Goal: Check status

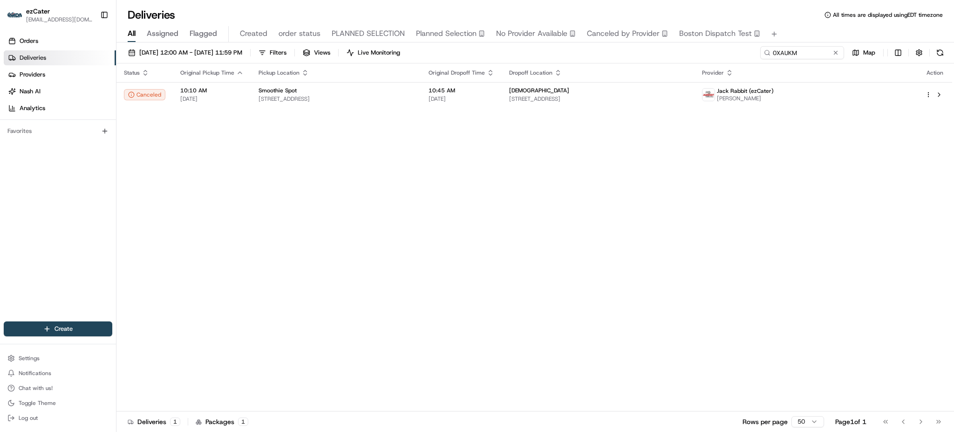
click at [735, 5] on div "Deliveries All times are displayed using EDT timezone All Assigned Flagged Crea…" at bounding box center [536, 216] width 838 height 432
click at [480, 136] on div "Status Original Pickup Time Pickup Location Original Dropoff Time Dropoff Locat…" at bounding box center [535, 237] width 836 height 348
click at [473, 114] on div "Status Original Pickup Time Pickup Location Original Dropoff Time Dropoff Locat…" at bounding box center [535, 237] width 836 height 348
click at [421, 104] on td "Smoothie Spot 1807 NE 123rd St, North Miami, FL 33181, USA" at bounding box center [336, 94] width 170 height 25
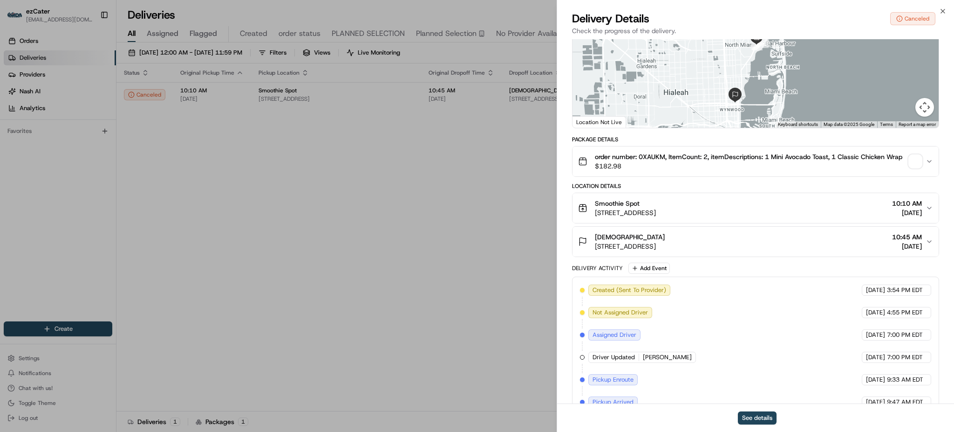
scroll to position [150, 0]
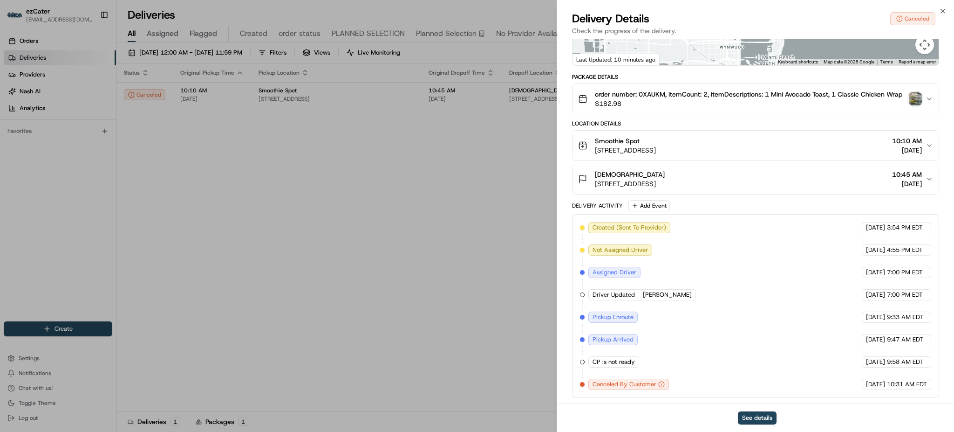
click at [830, 117] on div "Package Details order number: 0XAUKM, ItemCount: 2, itemDescriptions: 1 Mini Av…" at bounding box center [755, 235] width 367 height 324
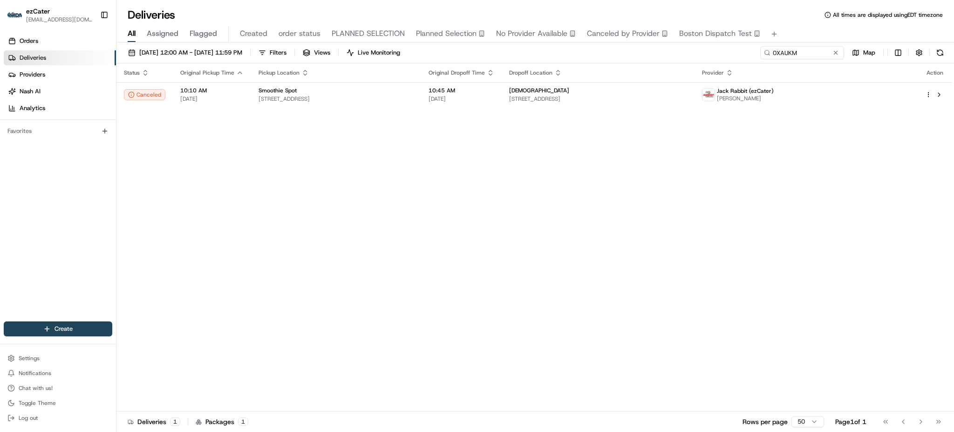
click at [903, 185] on div "Status Original Pickup Time Pickup Location Original Dropoff Time Dropoff Locat…" at bounding box center [535, 237] width 836 height 348
click at [853, 269] on div "Status Original Pickup Time Pickup Location Original Dropoff Time Dropoff Locat…" at bounding box center [535, 237] width 836 height 348
click at [414, 87] on div "Smoothie Spot" at bounding box center [336, 90] width 155 height 7
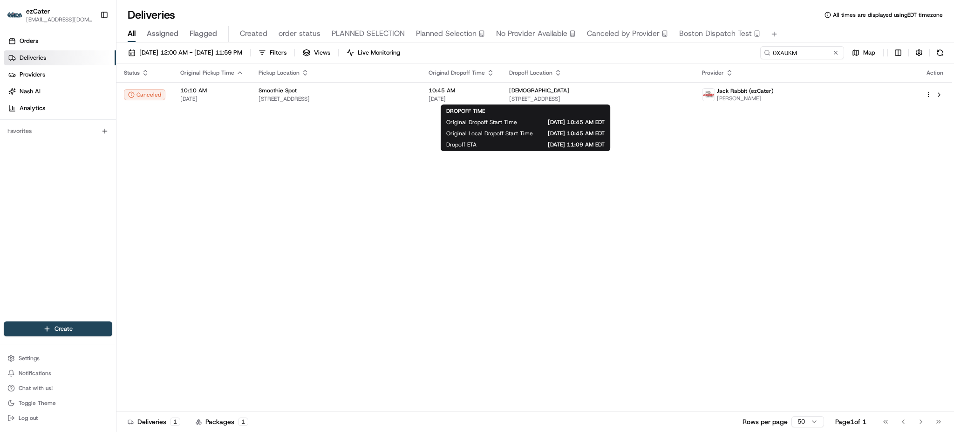
click at [377, 204] on div "Status Original Pickup Time Pickup Location Original Dropoff Time Dropoff Locat…" at bounding box center [535, 237] width 836 height 348
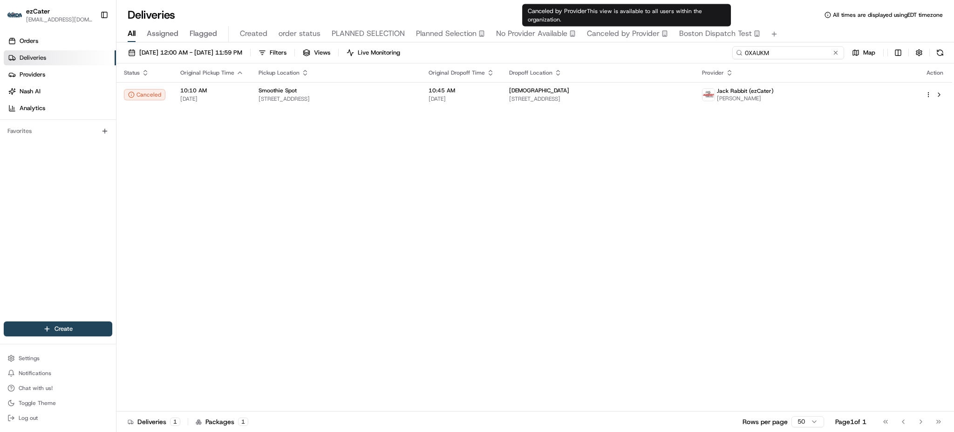
click at [794, 48] on input "0XAUKM" at bounding box center [789, 52] width 112 height 13
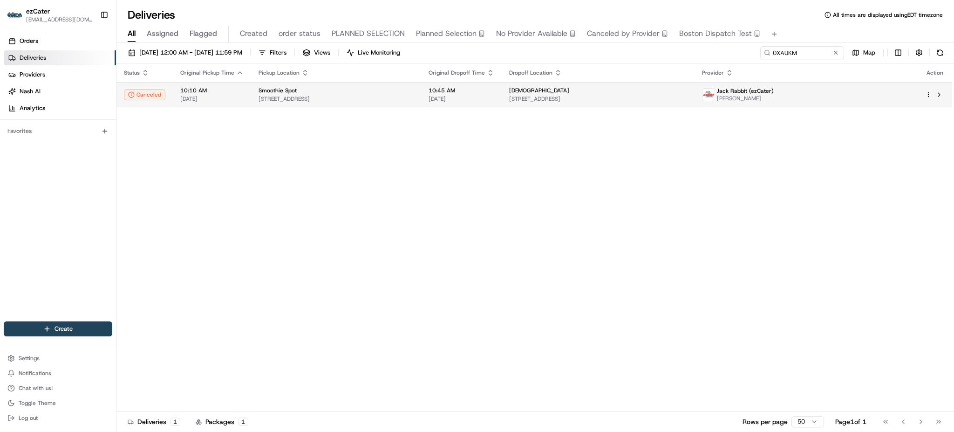
click at [421, 86] on td "Smoothie Spot 1807 NE 123rd St, North Miami, FL 33181, USA" at bounding box center [336, 94] width 170 height 25
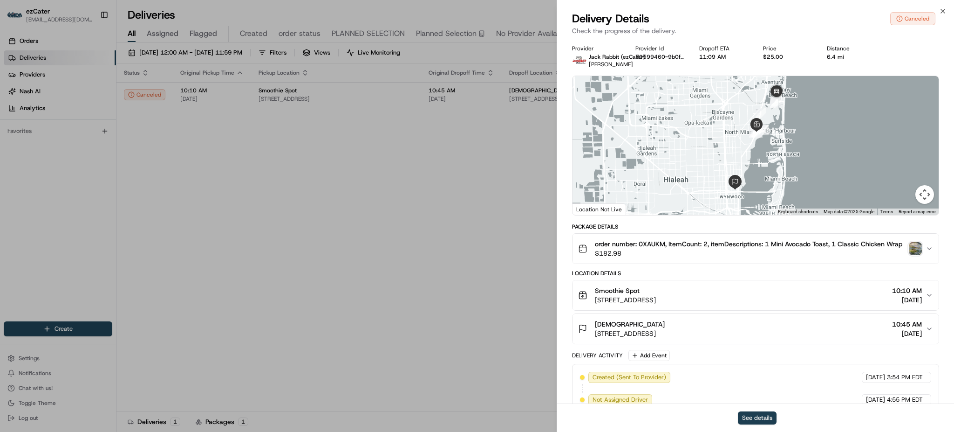
click at [762, 417] on button "See details" at bounding box center [757, 417] width 39 height 13
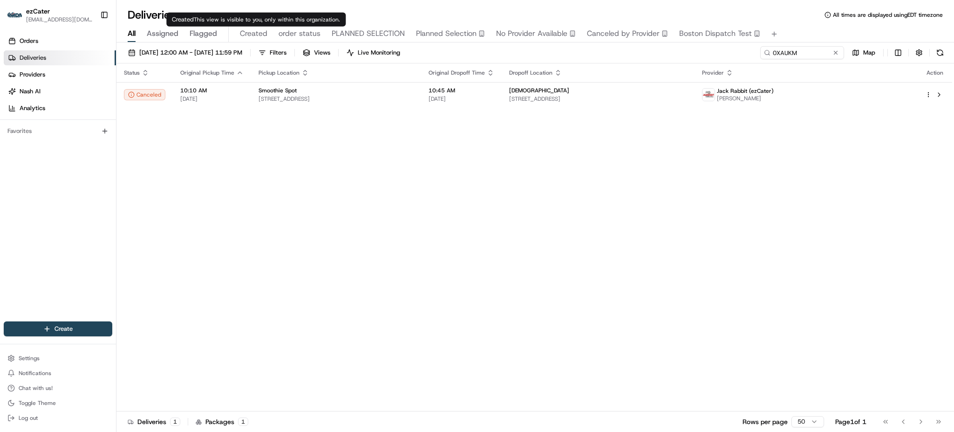
click at [281, 219] on div "Status Original Pickup Time Pickup Location Original Dropoff Time Dropoff Locat…" at bounding box center [535, 237] width 836 height 348
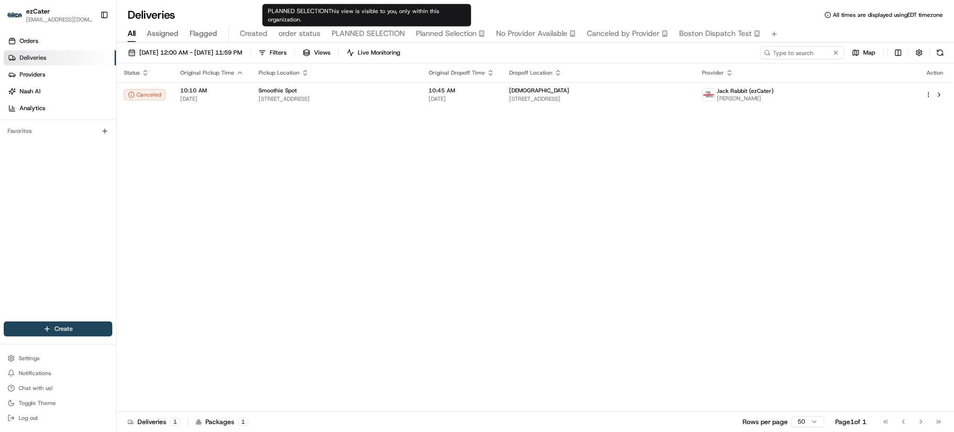
click at [289, 30] on span "order status" at bounding box center [300, 33] width 42 height 11
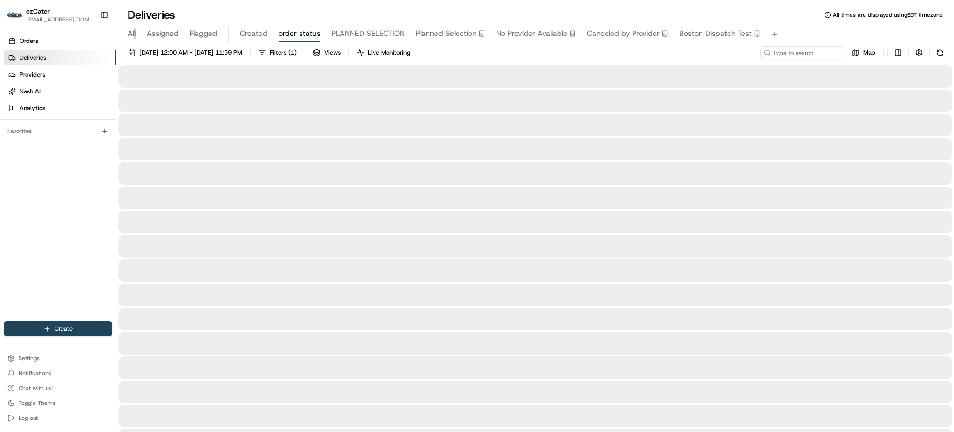
click at [135, 32] on div "All Assigned Flagged Created order status PLANNED SELECTION Planned Selection N…" at bounding box center [536, 34] width 838 height 16
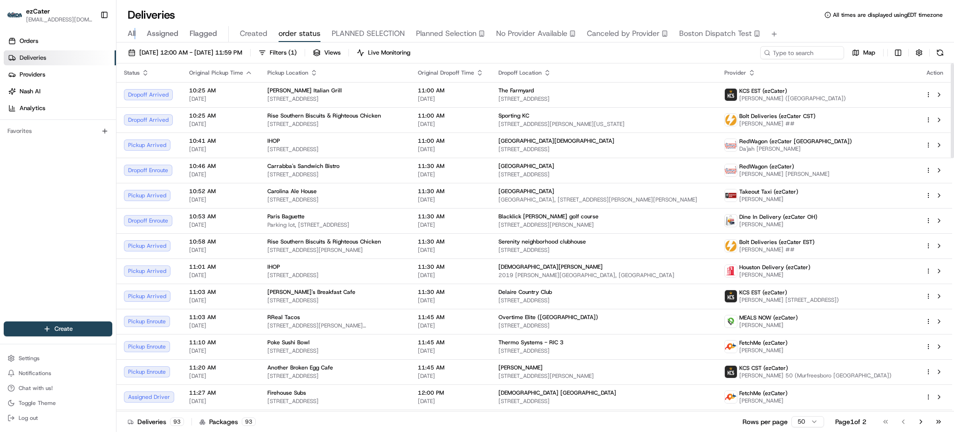
click at [799, 20] on div "Deliveries All times are displayed using EDT timezone" at bounding box center [536, 14] width 838 height 15
click at [136, 37] on span "All" at bounding box center [132, 33] width 8 height 11
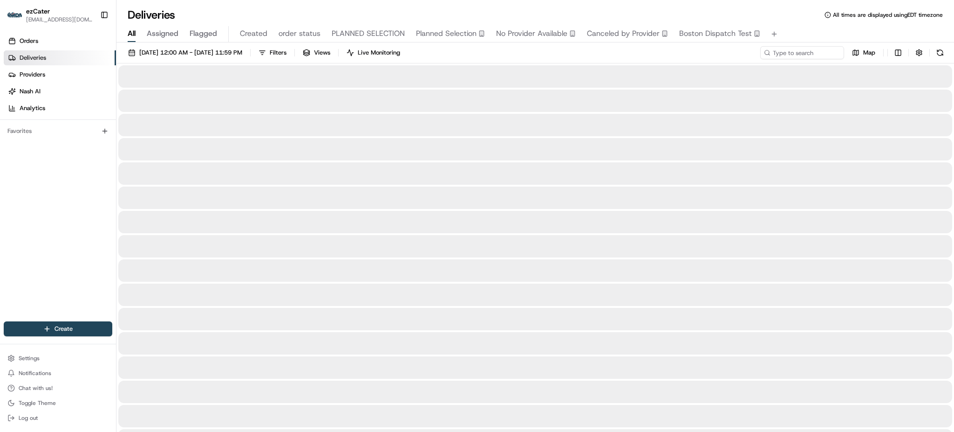
click at [85, 199] on div "Orders Deliveries Providers Nash AI Analytics Favorites" at bounding box center [58, 178] width 116 height 297
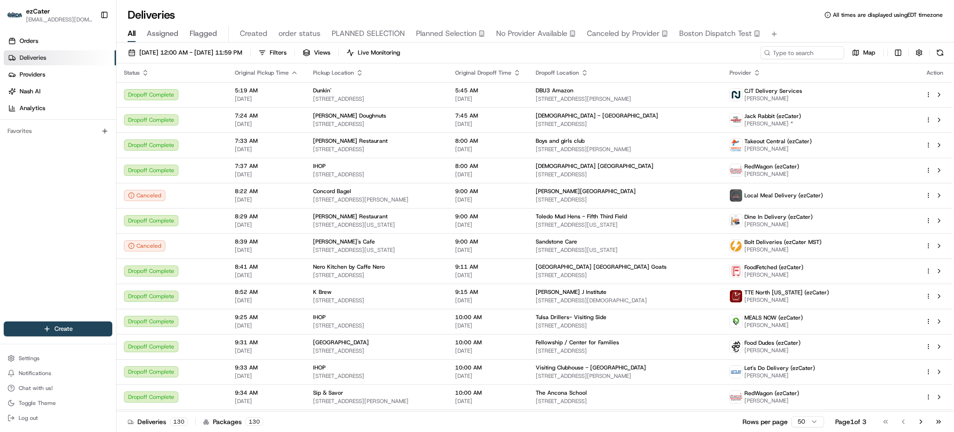
click at [502, 54] on div "08/17/2025 12:00 AM - 08/17/2025 11:59 PM Filters Views Live Monitoring Map" at bounding box center [536, 54] width 838 height 17
click at [718, 6] on div "Deliveries All times are displayed using EDT timezone All Assigned Flagged Crea…" at bounding box center [536, 216] width 838 height 432
click at [787, 47] on input at bounding box center [789, 52] width 112 height 13
paste input "8Q0YCC"
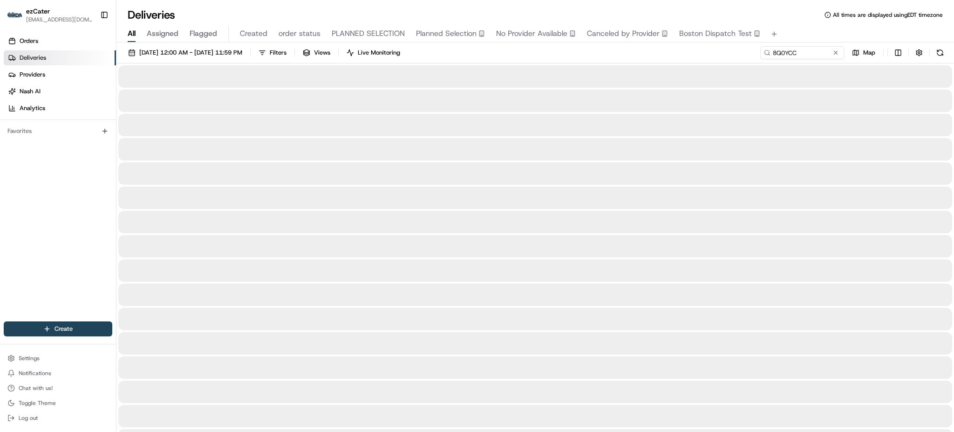
click at [793, 35] on div "All Assigned Flagged Created order status PLANNED SELECTION Planned Selection N…" at bounding box center [536, 34] width 838 height 16
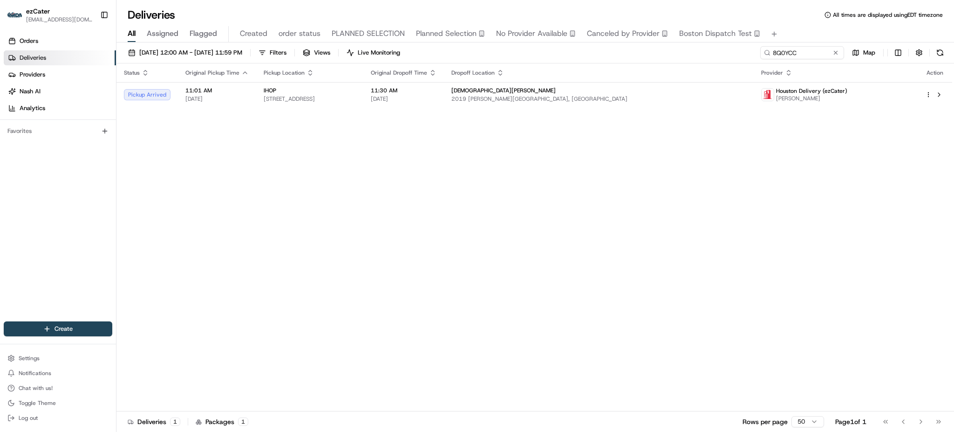
click at [444, 79] on th "Original Dropoff Time" at bounding box center [404, 72] width 81 height 19
click at [444, 84] on td "11:30 AM 08/17/2025" at bounding box center [404, 94] width 81 height 25
click at [808, 49] on input "8Q0YCC" at bounding box center [789, 52] width 112 height 13
paste input
click at [508, 132] on div "Status Original Pickup Time Pickup Location Original Dropoff Time Dropoff Locat…" at bounding box center [535, 237] width 836 height 348
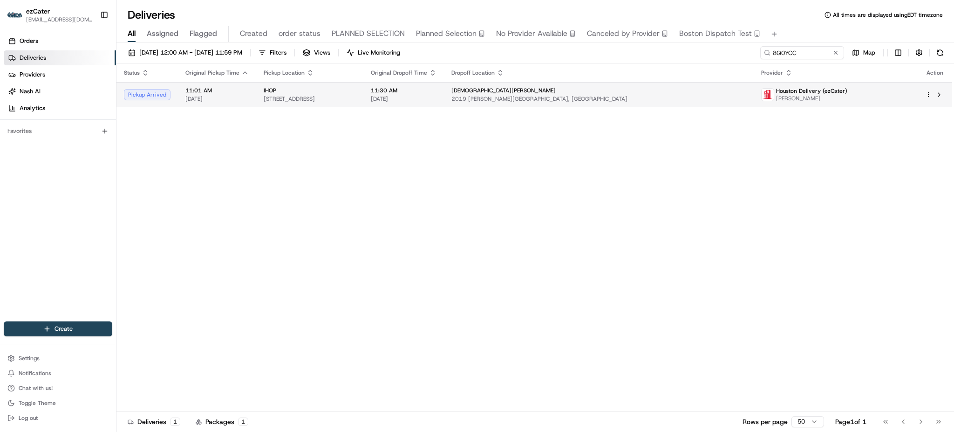
click at [437, 102] on span "[DATE]" at bounding box center [404, 98] width 66 height 7
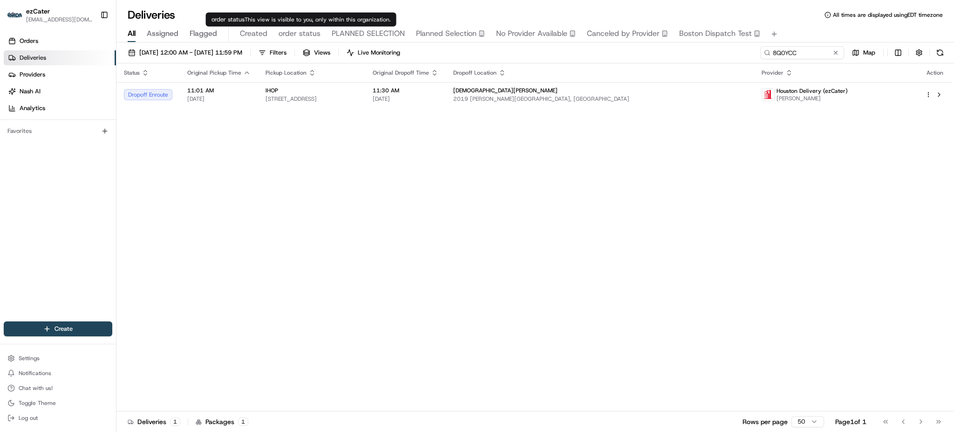
click at [365, 226] on div "Status Original Pickup Time Pickup Location Original Dropoff Time Dropoff Locat…" at bounding box center [535, 237] width 836 height 348
click at [810, 242] on div "Status Original Pickup Time Pickup Location Original Dropoff Time Dropoff Locat…" at bounding box center [535, 237] width 836 height 348
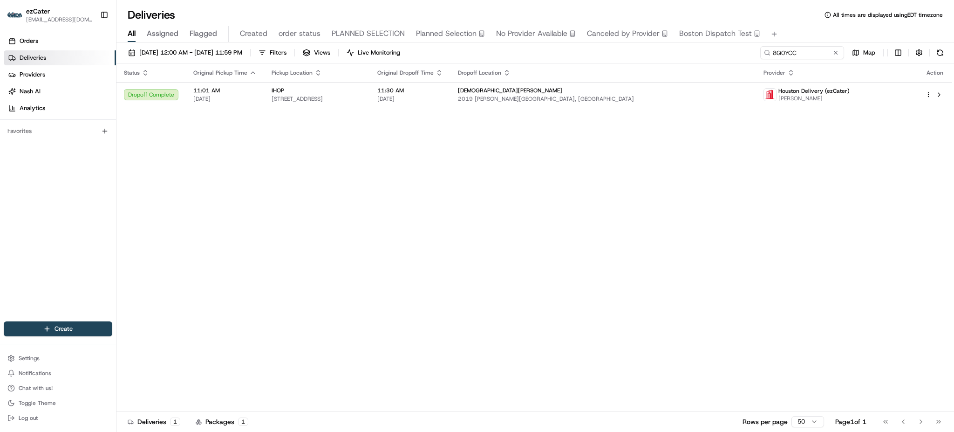
drag, startPoint x: 926, startPoint y: 213, endPoint x: 489, endPoint y: 363, distance: 461.4
click at [489, 363] on div "Status Original Pickup Time Pickup Location Original Dropoff Time Dropoff Locat…" at bounding box center [535, 237] width 836 height 348
click at [869, 272] on div "Status Original Pickup Time Pickup Location Original Dropoff Time Dropoff Locat…" at bounding box center [535, 237] width 836 height 348
click at [786, 54] on input "8Q0YCC" at bounding box center [789, 52] width 112 height 13
paste input "YREV7"
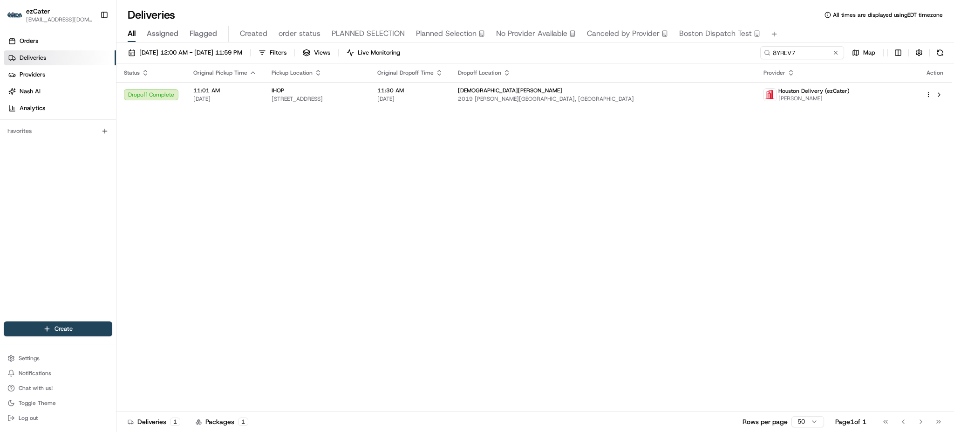
click at [802, 28] on div "All Assigned Flagged Created order status PLANNED SELECTION Planned Selection N…" at bounding box center [536, 34] width 838 height 16
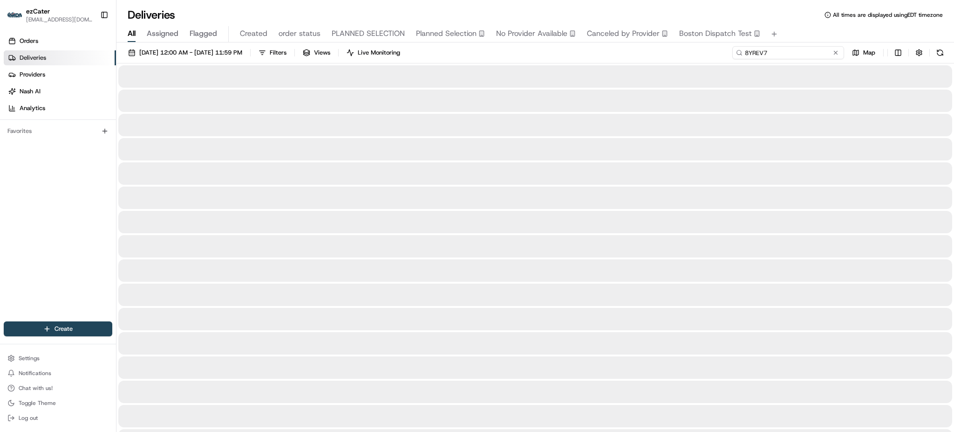
click at [802, 50] on input "8YREV7" at bounding box center [789, 52] width 112 height 13
type input "8YREV7"
click at [798, 21] on div "Deliveries All times are displayed using EDT timezone" at bounding box center [536, 14] width 838 height 15
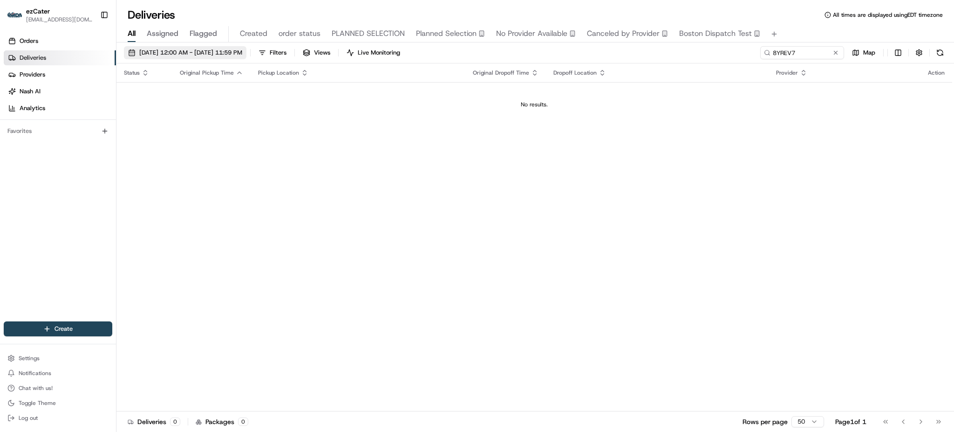
click at [242, 51] on span "08/17/2025 12:00 AM - 08/17/2025 11:59 PM" at bounding box center [190, 52] width 103 height 8
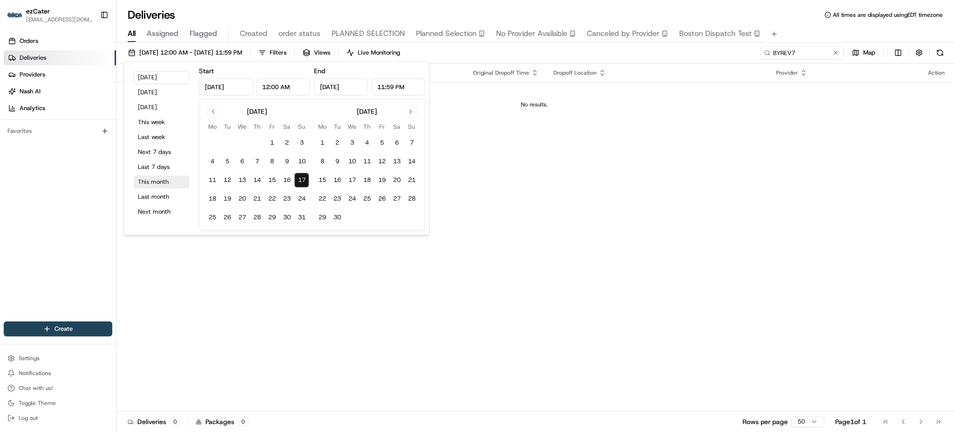
click at [165, 182] on button "This month" at bounding box center [162, 181] width 56 height 13
type input "Aug 1, 2025"
type input "Aug 31, 2025"
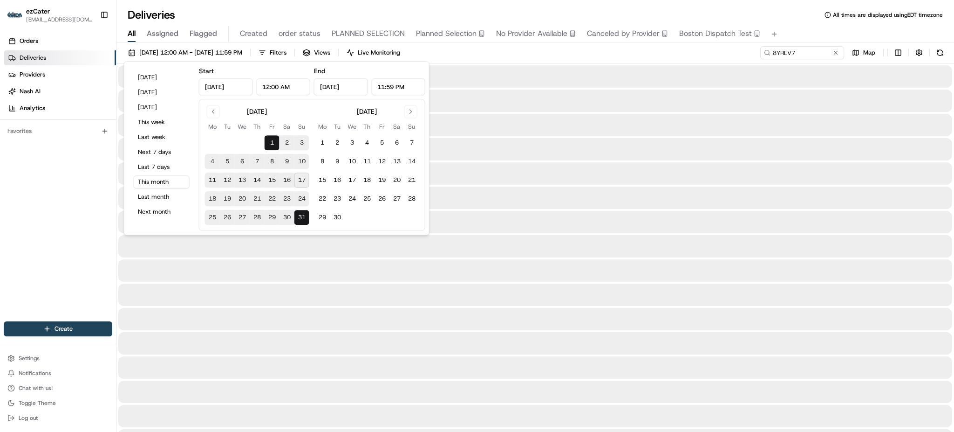
click at [575, 54] on div "08/01/2025 12:00 AM - 08/31/2025 11:59 PM Filters Views Live Monitoring 8YREV7 …" at bounding box center [536, 54] width 838 height 17
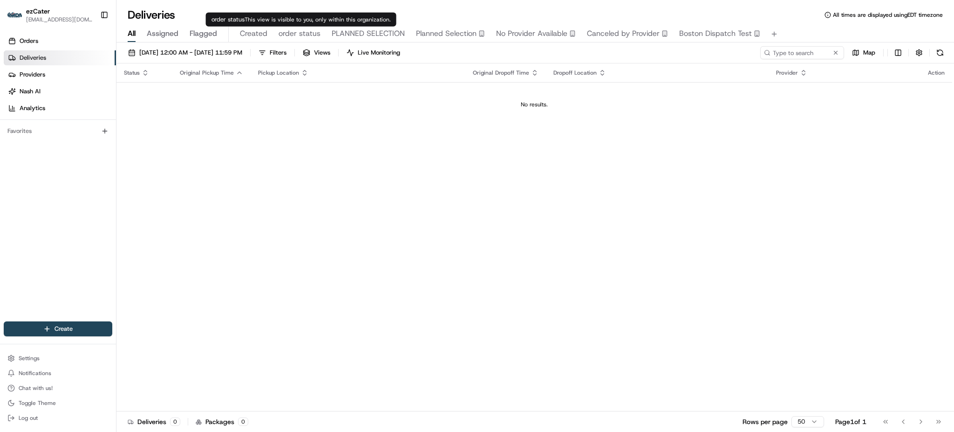
click at [284, 32] on span "order status" at bounding box center [300, 33] width 42 height 11
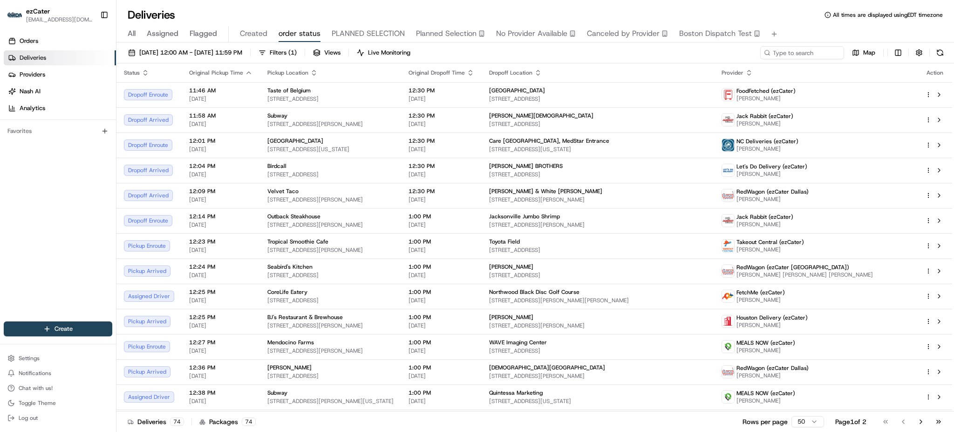
click at [132, 34] on span "All" at bounding box center [132, 33] width 8 height 11
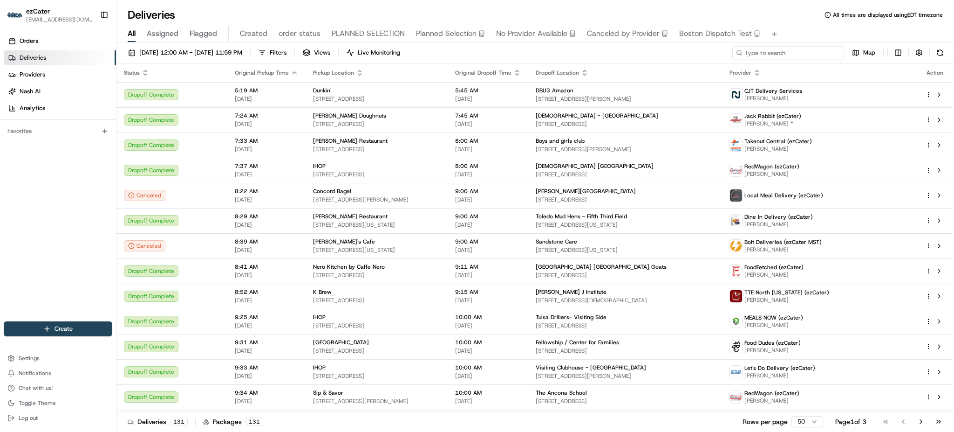
click at [802, 49] on input at bounding box center [789, 52] width 112 height 13
paste input "KA975R"
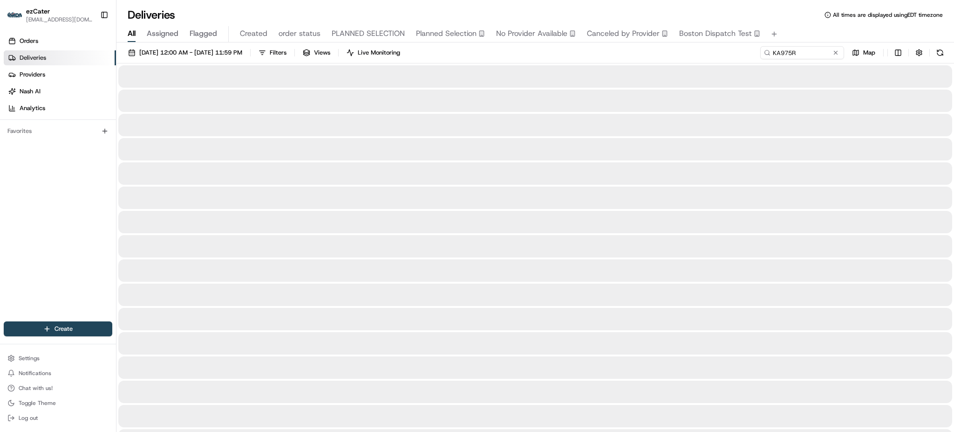
click at [804, 38] on div "All Assigned Flagged Created order status PLANNED SELECTION Planned Selection N…" at bounding box center [536, 34] width 838 height 16
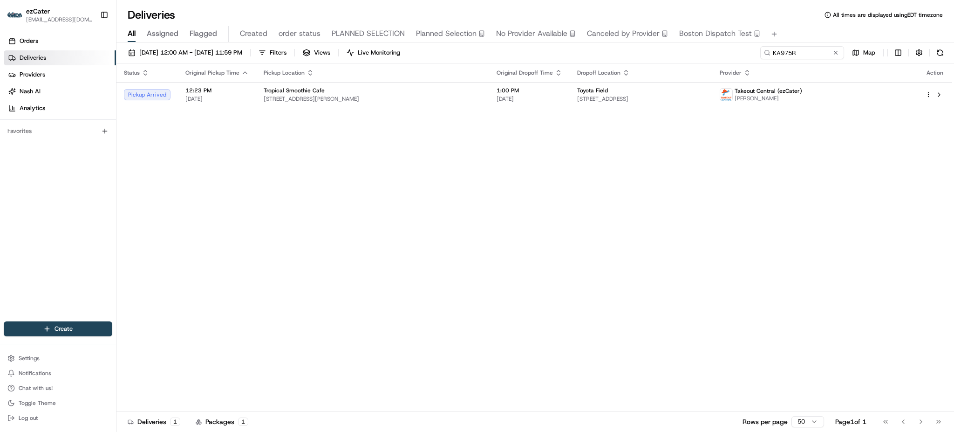
click at [613, 116] on div "Status Original Pickup Time Pickup Location Original Dropoff Time Dropoff Locat…" at bounding box center [535, 237] width 836 height 348
click at [604, 100] on span "500 Trash Panda Wy, Madison, AL 35758, USA" at bounding box center [641, 98] width 128 height 7
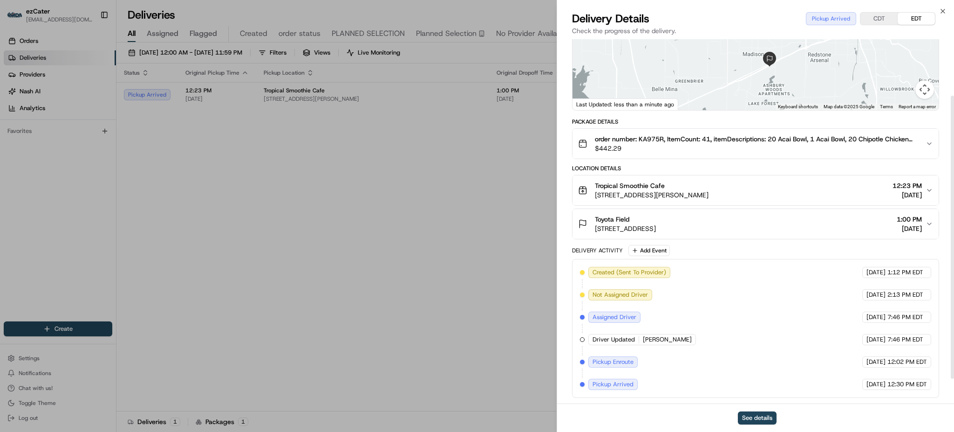
scroll to position [42, 0]
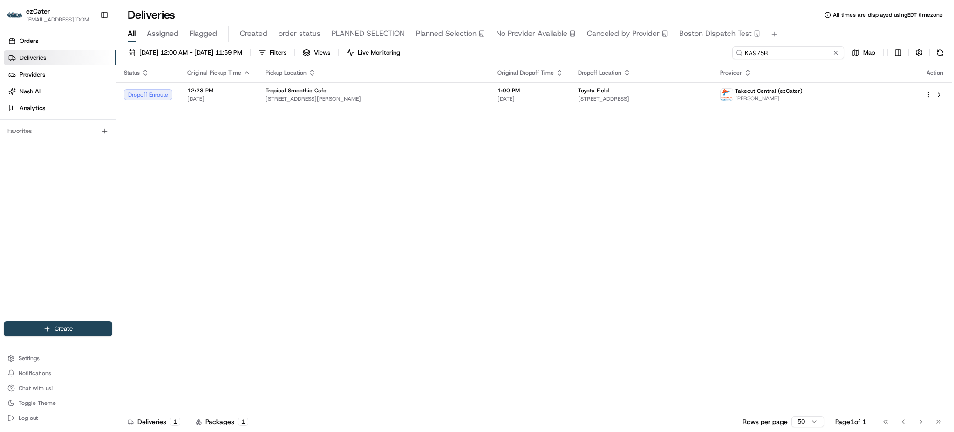
click at [819, 50] on input "KA975R" at bounding box center [789, 52] width 112 height 13
paste input "VW0-Y6Z"
type input "VW0-Y6Z"
click at [811, 30] on div "All Assigned Flagged Created order status PLANNED SELECTION Planned Selection N…" at bounding box center [536, 34] width 838 height 16
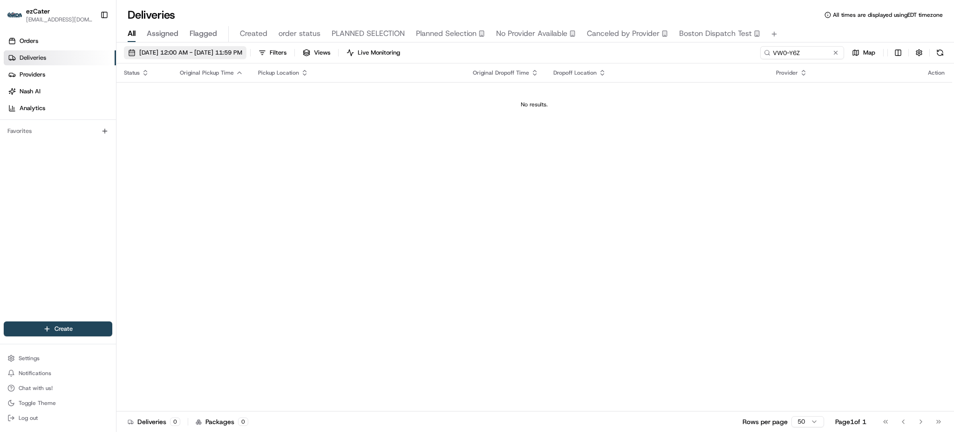
click at [174, 57] on button "08/17/2025 12:00 AM - 08/17/2025 11:59 PM" at bounding box center [185, 52] width 123 height 13
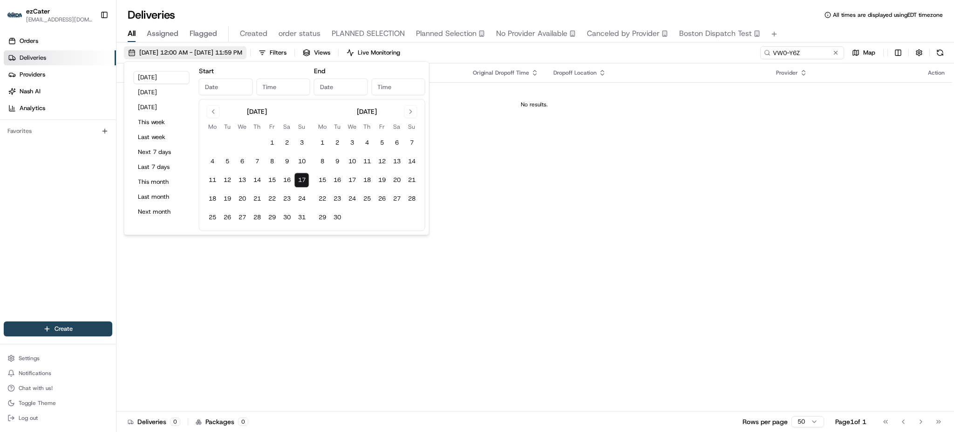
type input "Aug 17, 2025"
type input "12:00 AM"
type input "Aug 17, 2025"
type input "11:59 PM"
click at [166, 179] on button "This month" at bounding box center [162, 181] width 56 height 13
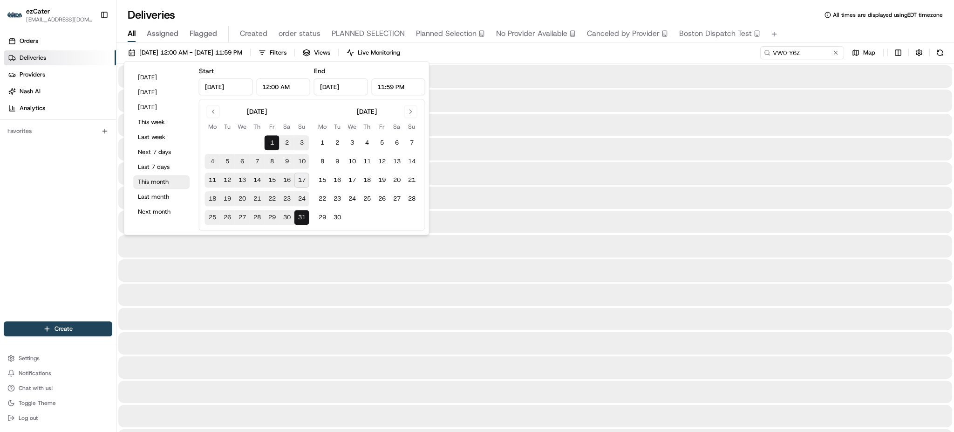
type input "Aug 1, 2025"
type input "Aug 31, 2025"
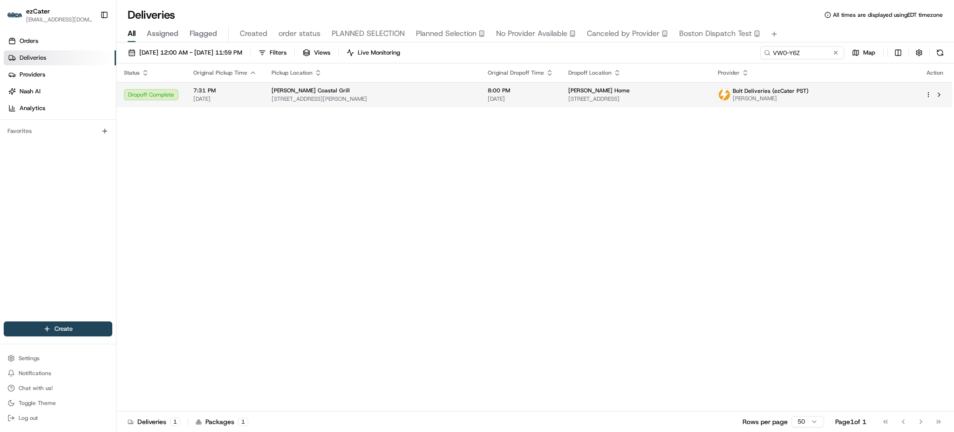
click at [603, 103] on td "Allen Home 7664 Top O the Morning Way, San Diego, CA, USA" at bounding box center [636, 94] width 150 height 25
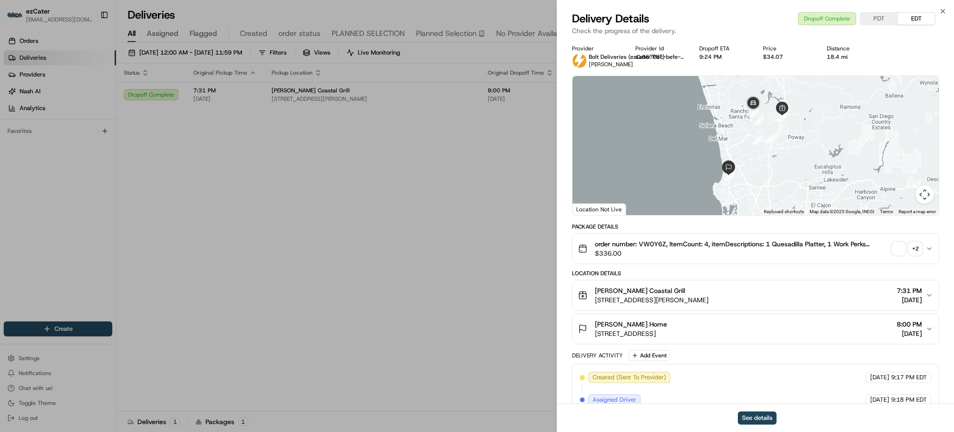
click at [667, 320] on div "Allen Home" at bounding box center [631, 323] width 72 height 9
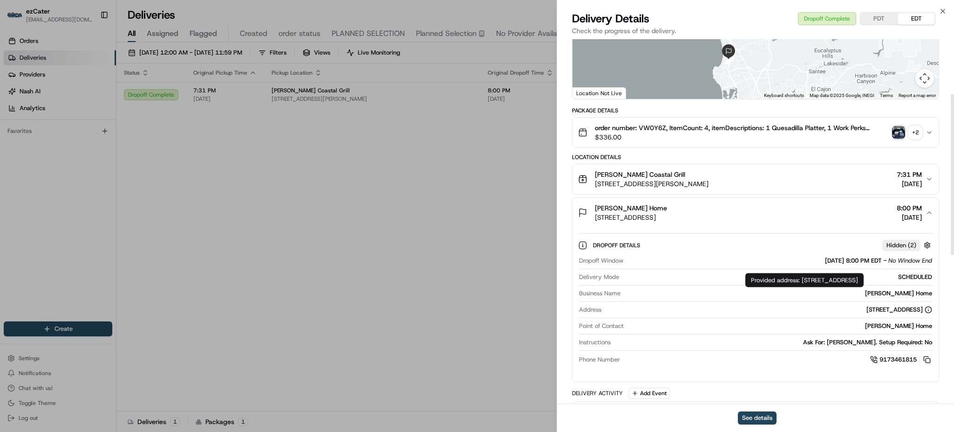
scroll to position [124, 0]
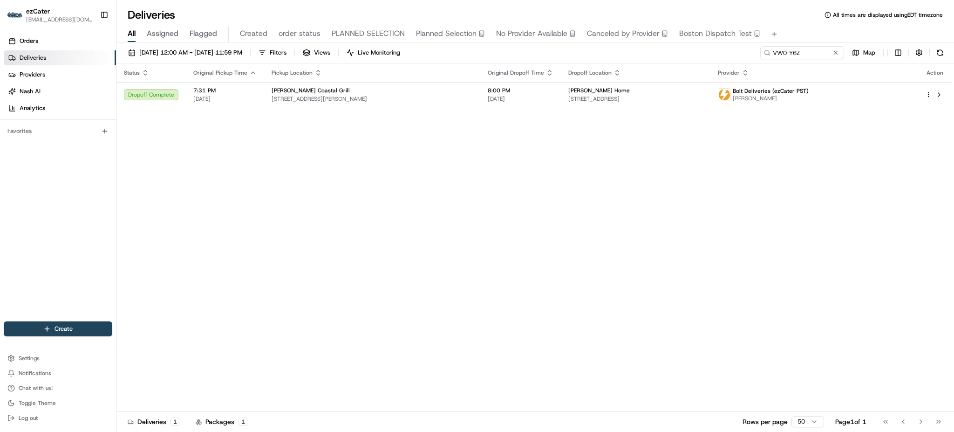
click at [816, 62] on div "08/01/2025 12:00 AM - 08/31/2025 11:59 PM Filters Views Live Monitoring VW0-Y6Z…" at bounding box center [536, 54] width 838 height 17
click at [816, 60] on div "08/01/2025 12:00 AM - 08/31/2025 11:59 PM Filters Views Live Monitoring VW0-Y6Z…" at bounding box center [536, 54] width 838 height 17
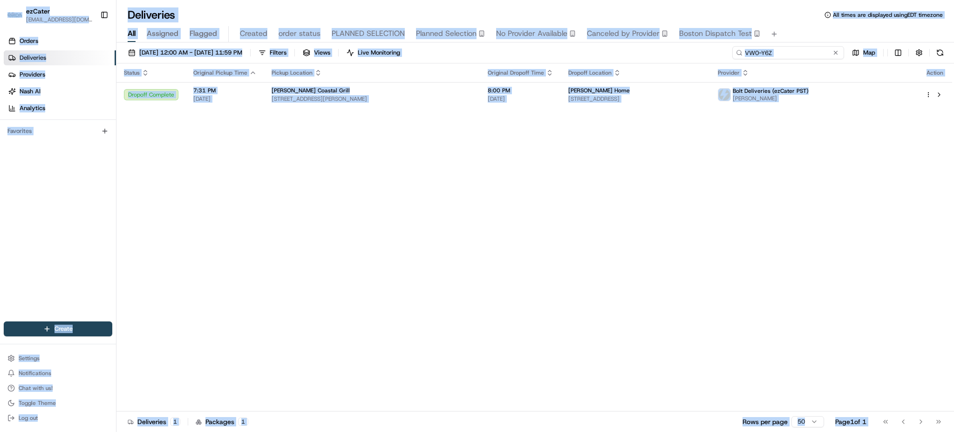
click at [816, 59] on input "VW0-Y6Z" at bounding box center [789, 52] width 112 height 13
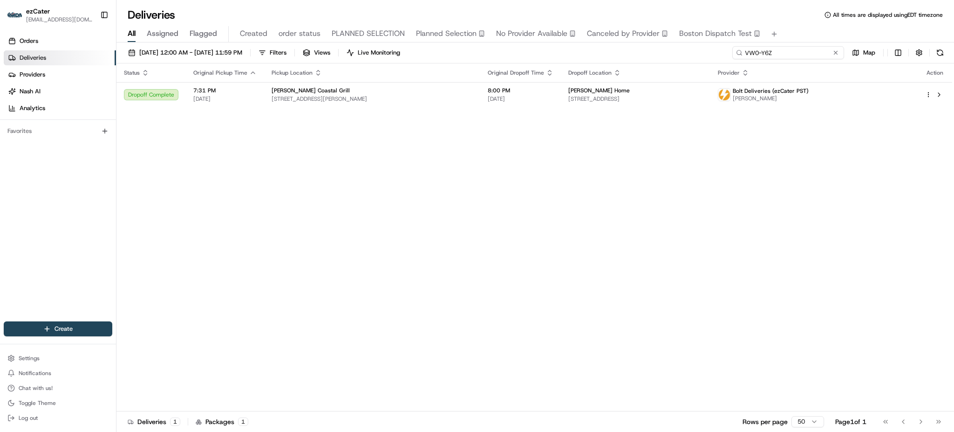
click at [816, 57] on input "VW0-Y6Z" at bounding box center [789, 52] width 112 height 13
paste input "YYKCZG"
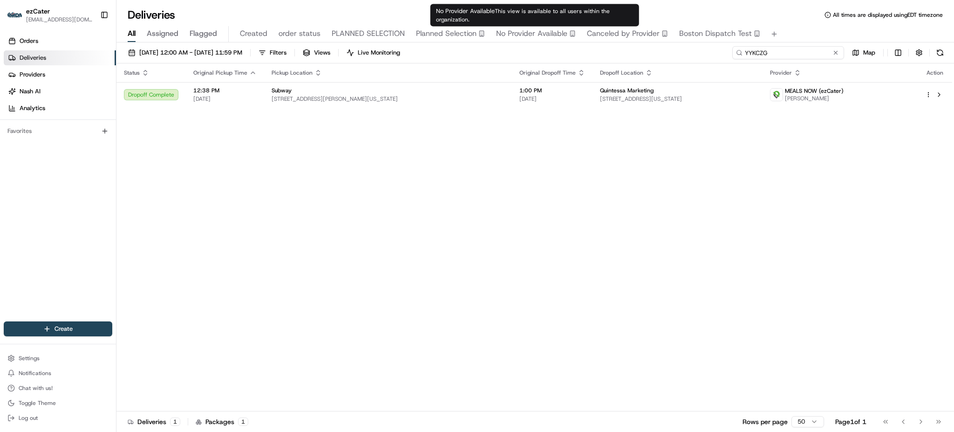
paste input "K7JAUF"
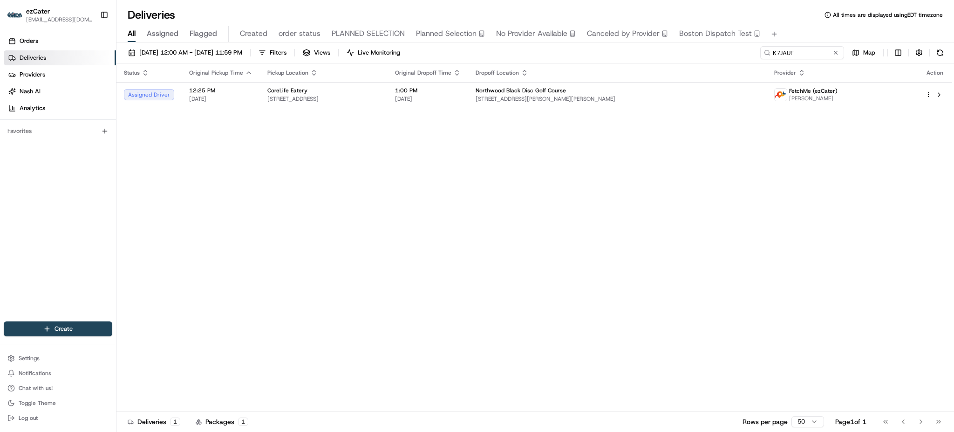
click at [583, 57] on div "08/01/2025 12:00 AM - 08/31/2025 11:59 PM Filters Views Live Monitoring K7JAUF …" at bounding box center [536, 54] width 838 height 17
click at [388, 82] on td "CoreLife Eatery 5040 N Big Hollow Rd, Peoria, IL 61615, USA" at bounding box center [324, 94] width 128 height 25
click at [380, 89] on div "CoreLife Eatery" at bounding box center [323, 90] width 113 height 7
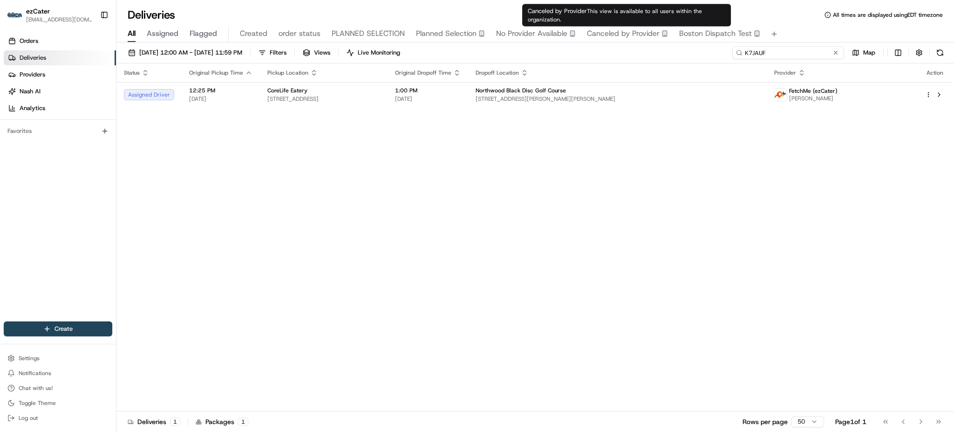
click at [811, 57] on input "K7JAUF" at bounding box center [789, 52] width 112 height 13
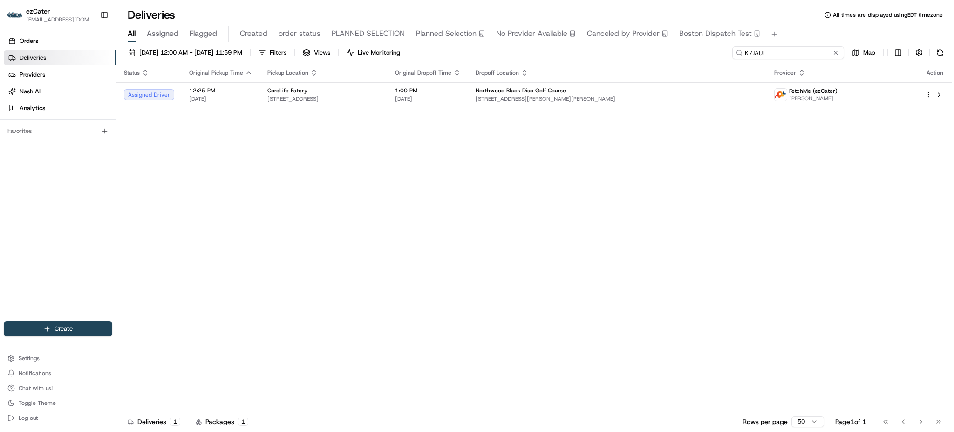
paste input "X70X8X"
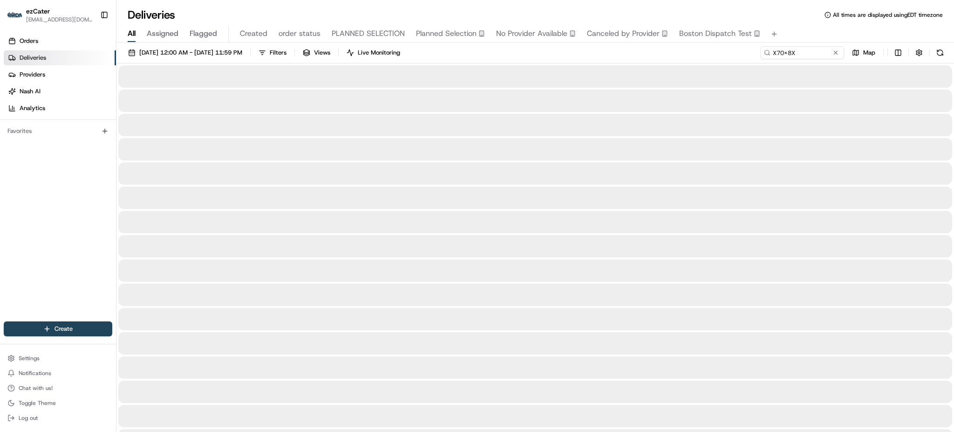
click at [800, 27] on div "All Assigned Flagged Created order status PLANNED SELECTION Planned Selection N…" at bounding box center [536, 34] width 838 height 16
click at [655, 59] on div "08/01/2025 12:00 AM - 08/31/2025 11:59 PM Filters Views Live Monitoring X70X8X …" at bounding box center [536, 54] width 838 height 17
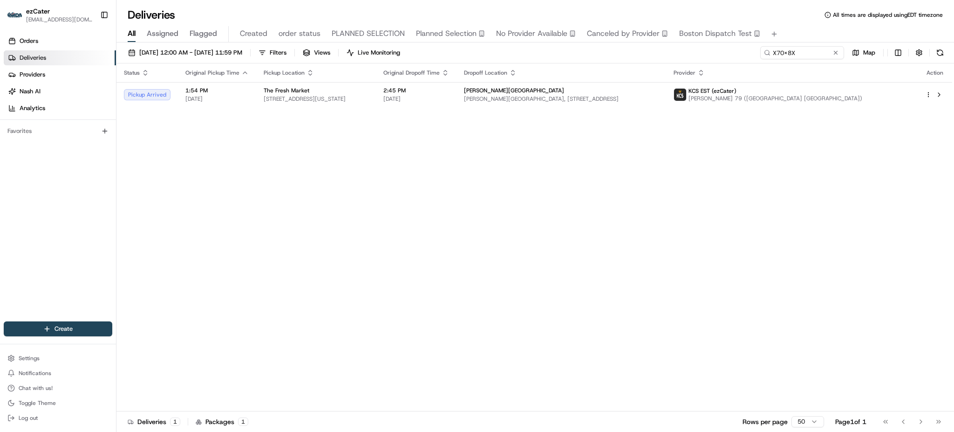
click at [449, 92] on span "2:45 PM" at bounding box center [417, 90] width 66 height 7
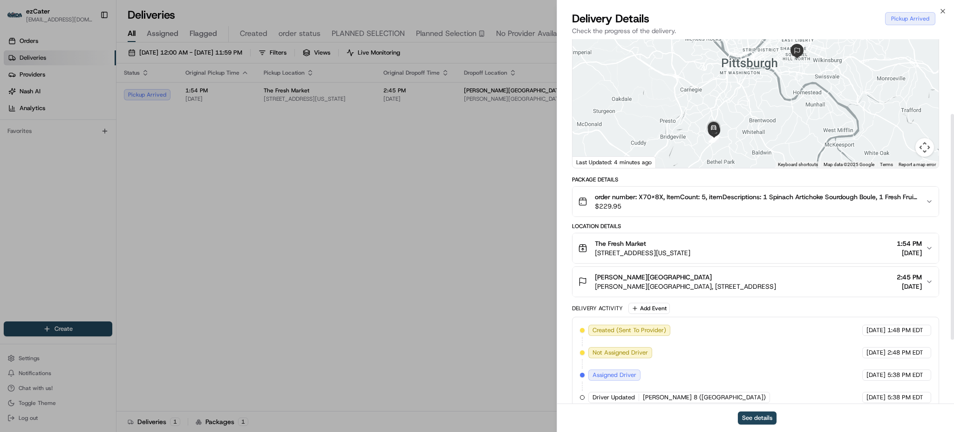
scroll to position [225, 0]
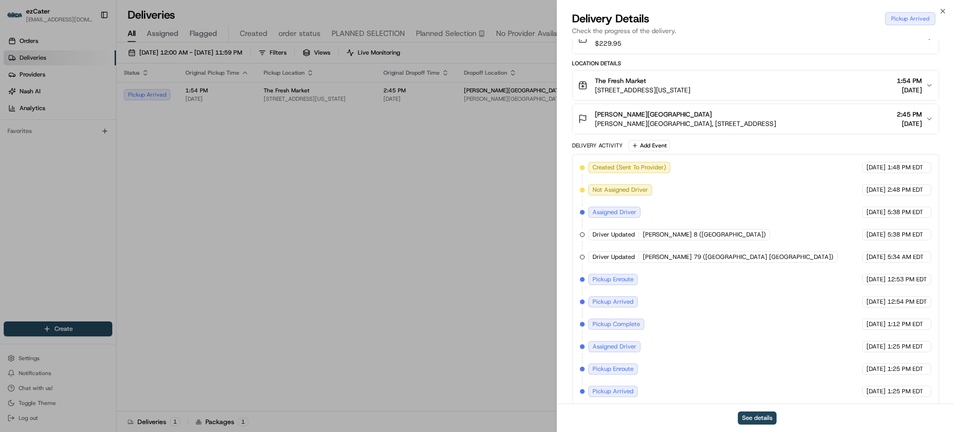
click at [692, 339] on div "Created (Sent To Provider) KCS EST (ezCater) 08/16/2025 1:48 PM EDT Not Assigne…" at bounding box center [755, 279] width 351 height 235
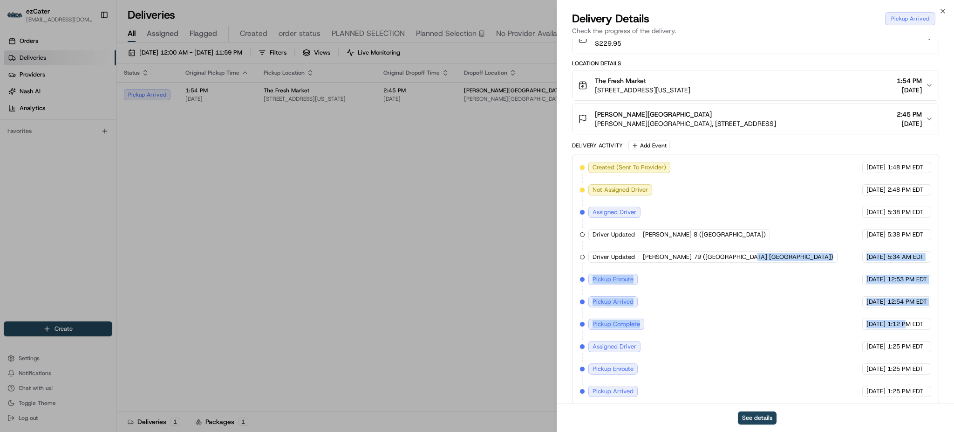
drag, startPoint x: 816, startPoint y: 319, endPoint x: 905, endPoint y: 318, distance: 89.5
click at [905, 318] on div "Created (Sent To Provider) KCS EST (ezCater) 08/16/2025 1:48 PM EDT Not Assigne…" at bounding box center [755, 279] width 351 height 235
click at [905, 320] on span "1:12 PM EDT" at bounding box center [906, 324] width 36 height 8
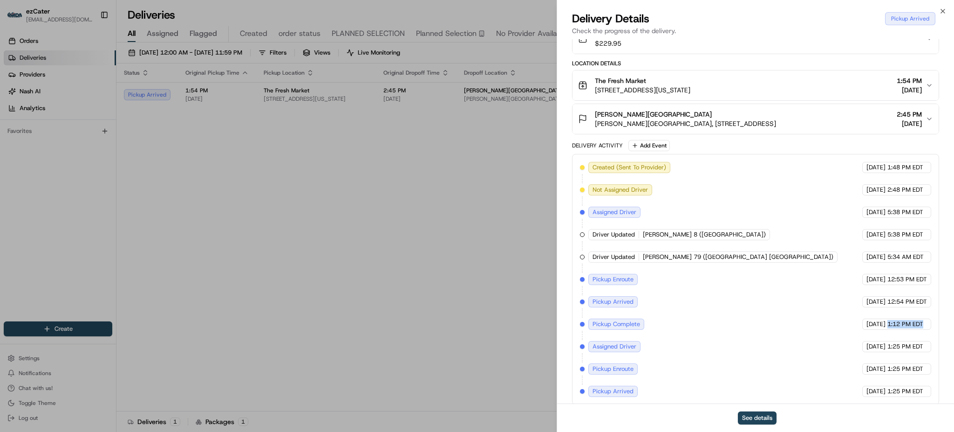
click at [905, 320] on span "1:12 PM EDT" at bounding box center [906, 324] width 36 height 8
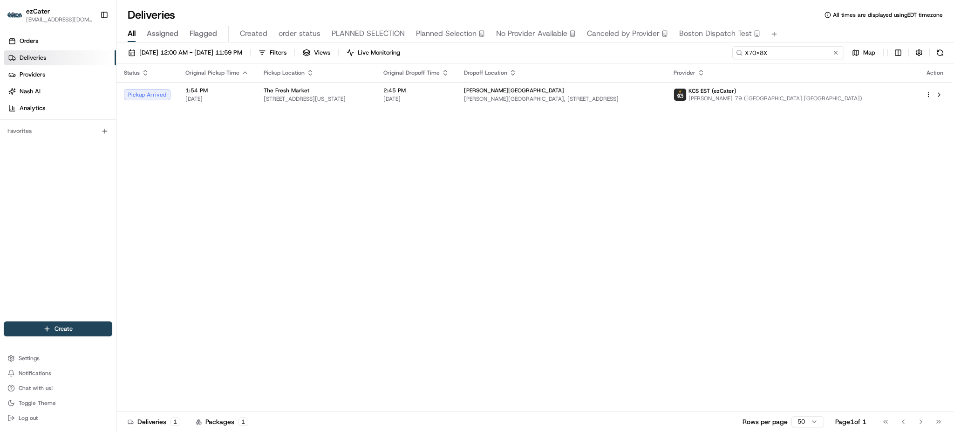
click at [795, 51] on input "X70X8X" at bounding box center [789, 52] width 112 height 13
paste input "8VV1FA"
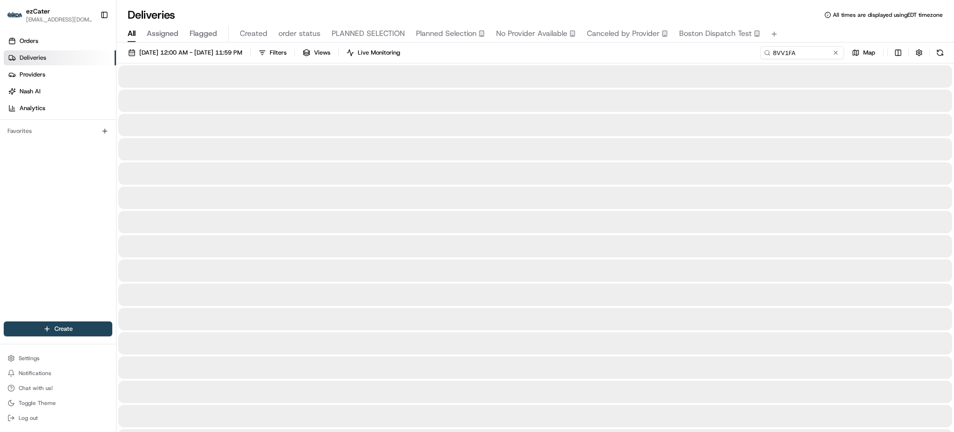
click at [792, 34] on div "All Assigned Flagged Created order status PLANNED SELECTION Planned Selection N…" at bounding box center [536, 34] width 838 height 16
click at [658, 52] on div "08/01/2025 12:00 AM - 08/31/2025 11:59 PM Filters Views Live Monitoring 8VV1FA …" at bounding box center [536, 54] width 838 height 17
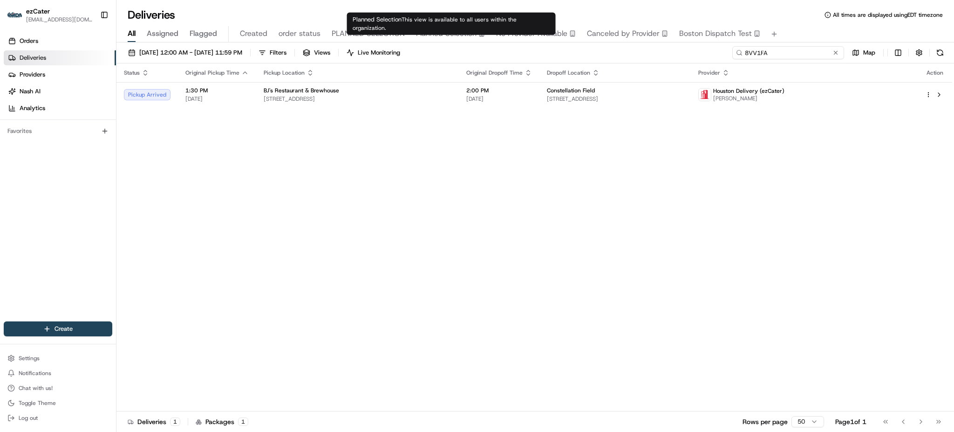
click at [791, 46] on input "8VV1FA" at bounding box center [789, 52] width 112 height 13
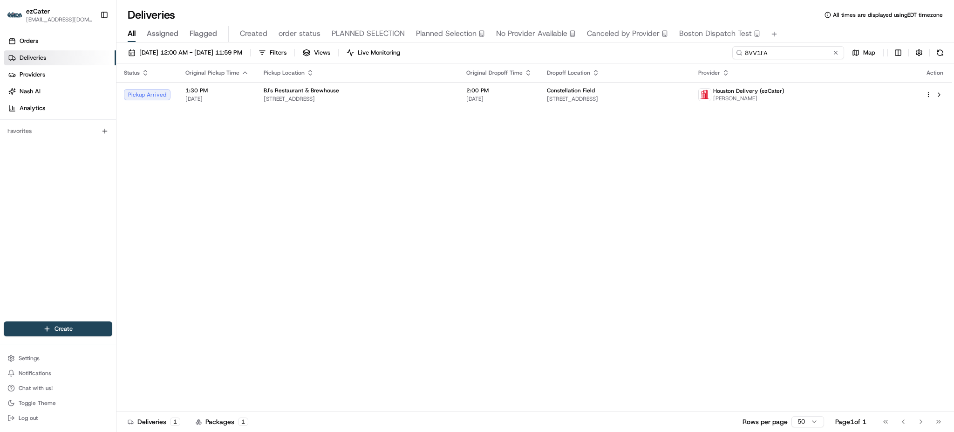
paste input "X70X8X"
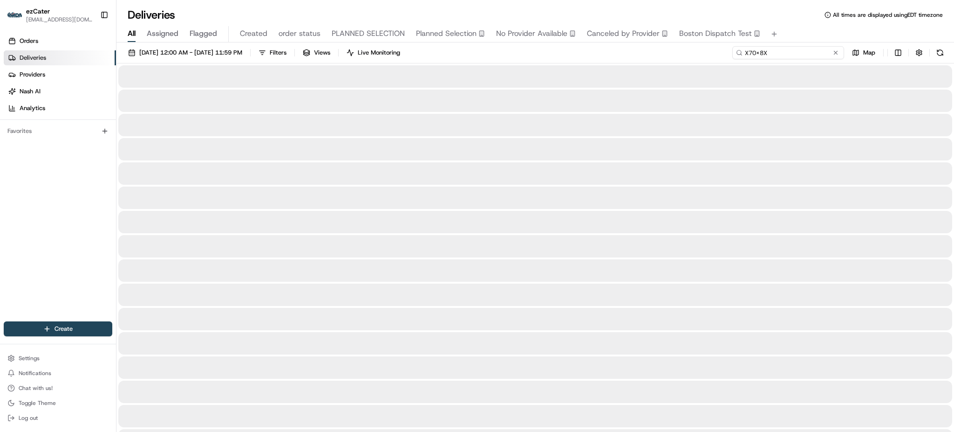
click at [793, 50] on input "X70X8X" at bounding box center [789, 52] width 112 height 13
click at [810, 55] on input "X70X8X" at bounding box center [789, 52] width 112 height 13
type input "X70X8X"
click at [702, 51] on div "08/01/2025 12:00 AM - 08/31/2025 11:59 PM Filters Views Live Monitoring X70X8X …" at bounding box center [536, 54] width 838 height 17
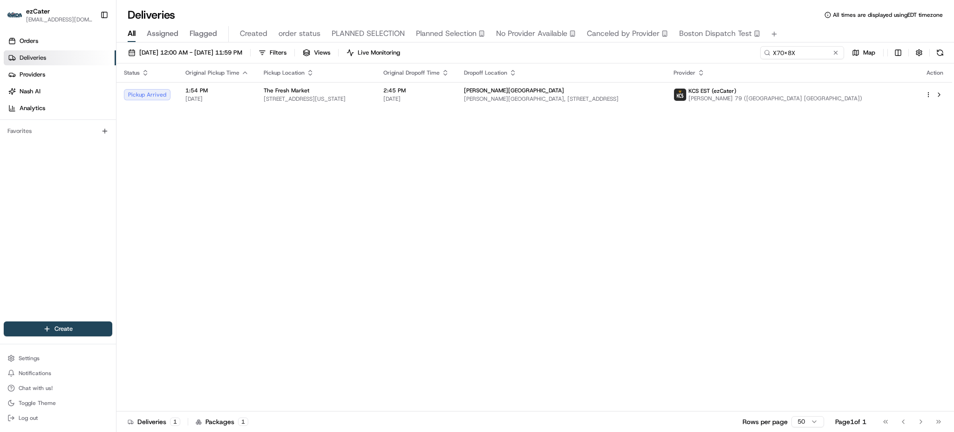
click at [763, 280] on div "Status Original Pickup Time Pickup Location Original Dropoff Time Dropoff Locat…" at bounding box center [535, 237] width 836 height 348
click at [701, 242] on div "Status Original Pickup Time Pickup Location Original Dropoff Time Dropoff Locat…" at bounding box center [535, 237] width 836 height 348
click at [376, 106] on td "The Fresh Market 1551 Washington Rd, Pittsburgh, PA 15234, USA" at bounding box center [316, 94] width 120 height 25
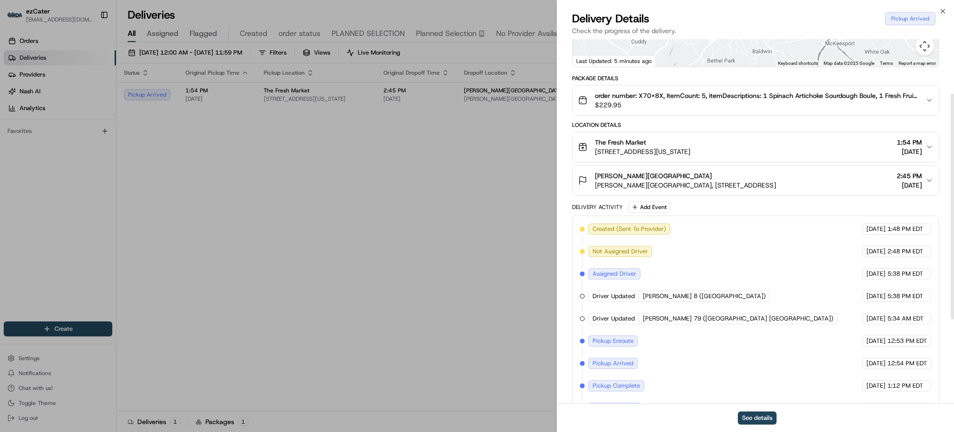
scroll to position [225, 0]
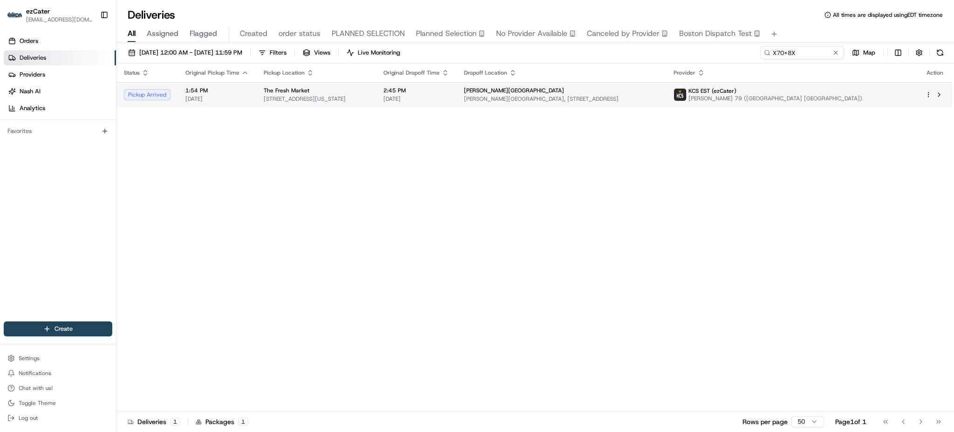
click at [449, 97] on span "[DATE]" at bounding box center [417, 98] width 66 height 7
click at [863, 96] on span "Jaquila Davis 79 (Pittsburg PA)" at bounding box center [776, 98] width 174 height 7
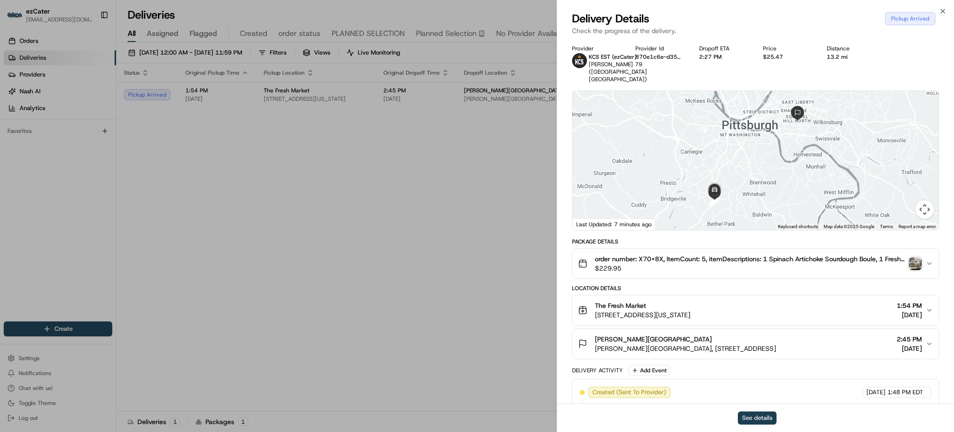
click at [757, 423] on button "See details" at bounding box center [757, 417] width 39 height 13
click at [915, 257] on img "button" at bounding box center [915, 263] width 13 height 13
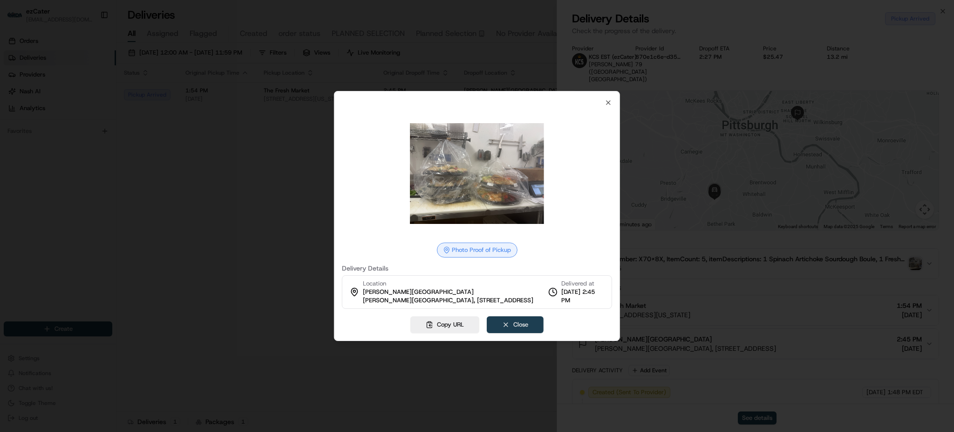
click at [535, 326] on button "Close" at bounding box center [515, 324] width 57 height 17
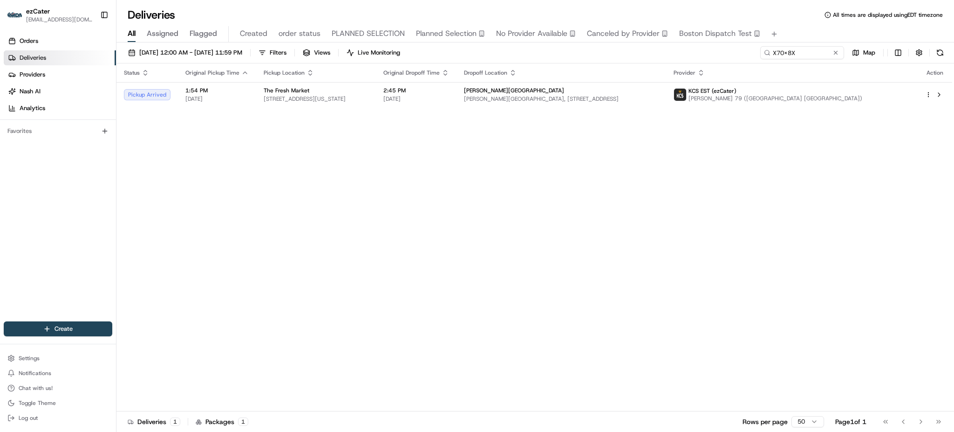
click at [941, 48] on button at bounding box center [940, 52] width 13 height 13
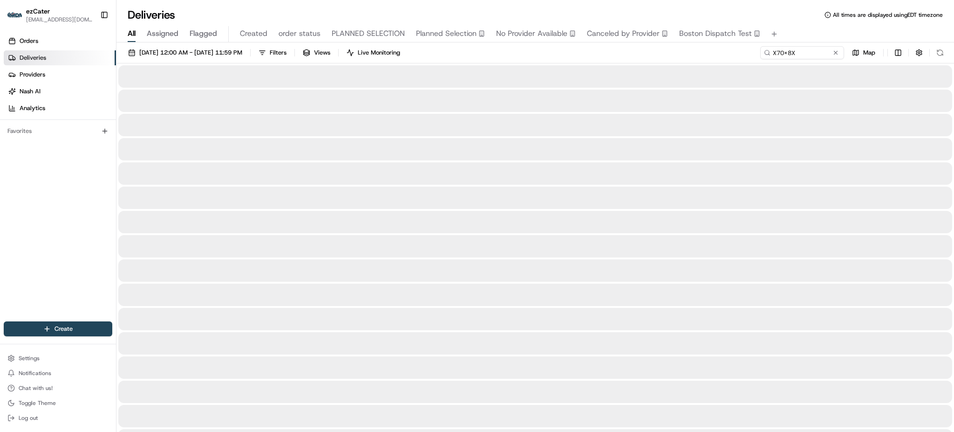
click at [665, 59] on div "08/01/2025 12:00 AM - 08/31/2025 11:59 PM Filters Views Live Monitoring X70X8X …" at bounding box center [536, 54] width 838 height 17
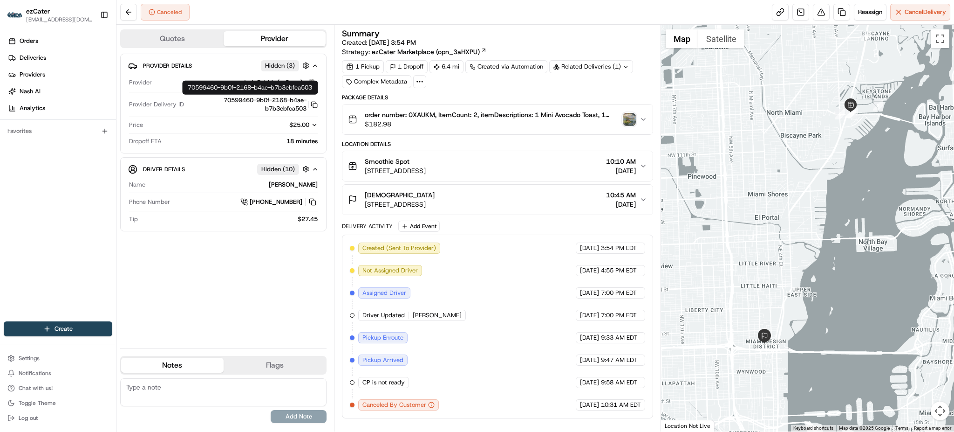
click at [297, 127] on span "$25.00" at bounding box center [299, 125] width 20 height 8
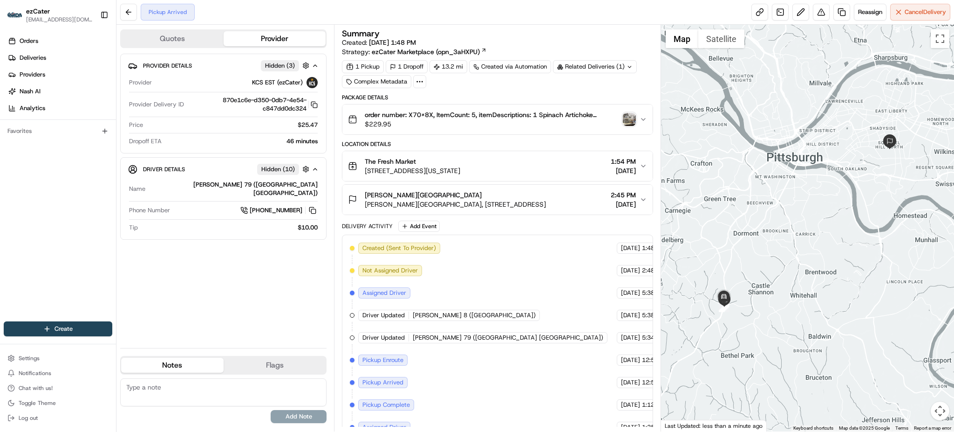
click at [639, 85] on div "1 Pickup 1 Dropoff 13.2 mi Created via Automation Related Deliveries (1) Comple…" at bounding box center [497, 74] width 311 height 28
